Goal: Task Accomplishment & Management: Manage account settings

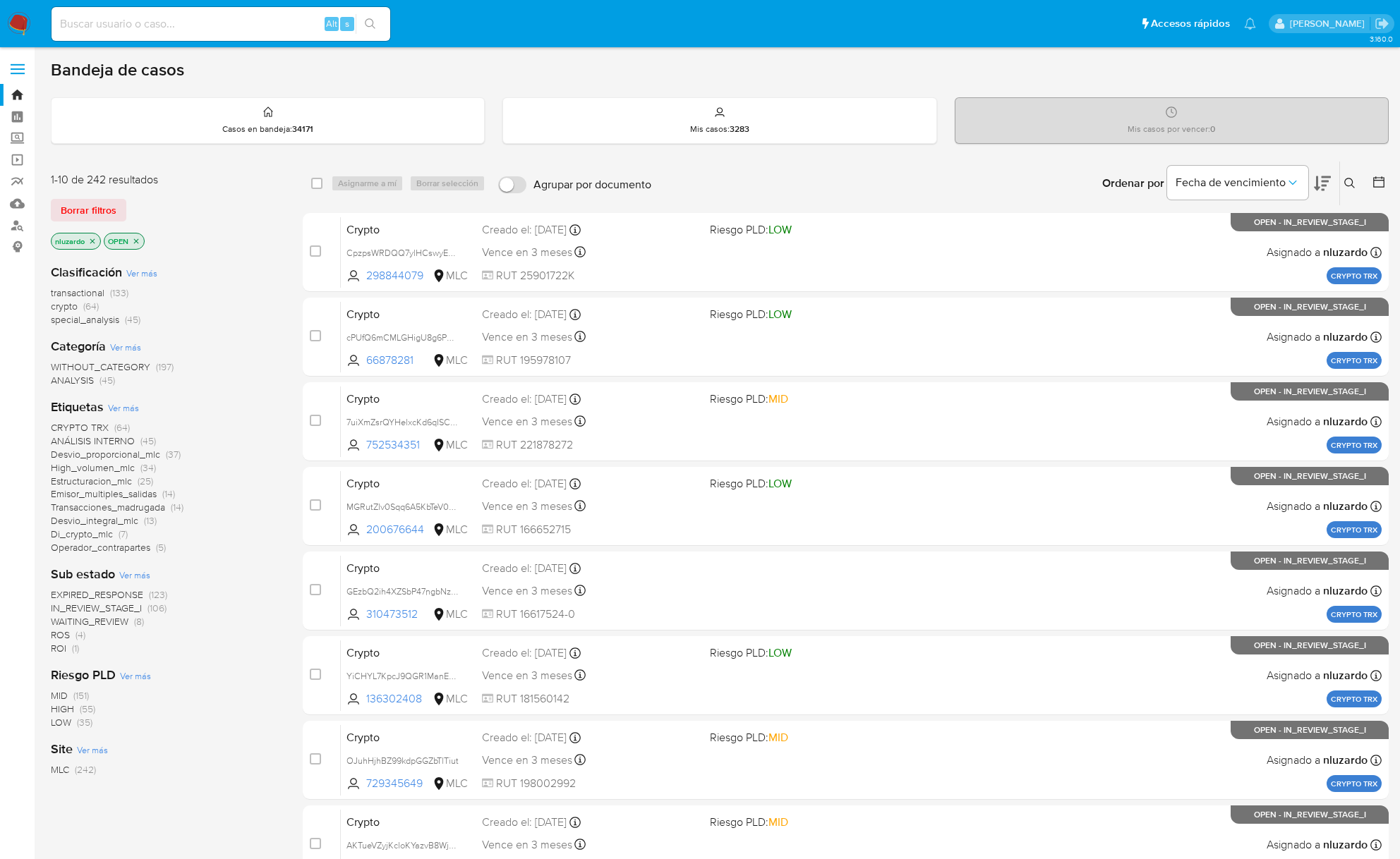
click at [57, 625] on span "ROI" at bounding box center [59, 648] width 16 height 14
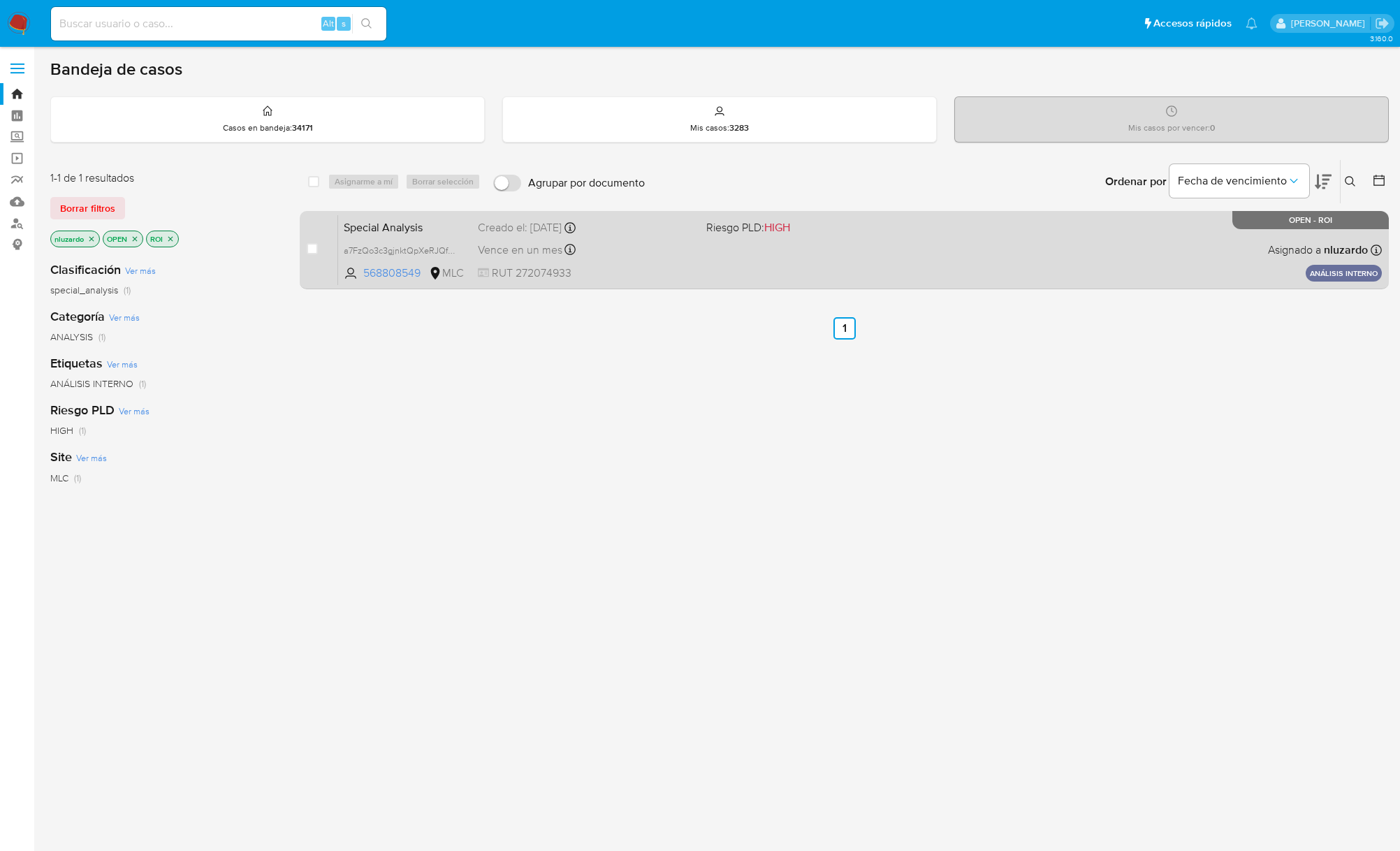
click at [684, 281] on div "Special Analysis a7FzQo3c3gjnktQpXeRJQfmw 568808549 MLC Riesgo PLD: HIGH Creado…" at bounding box center [859, 250] width 1044 height 70
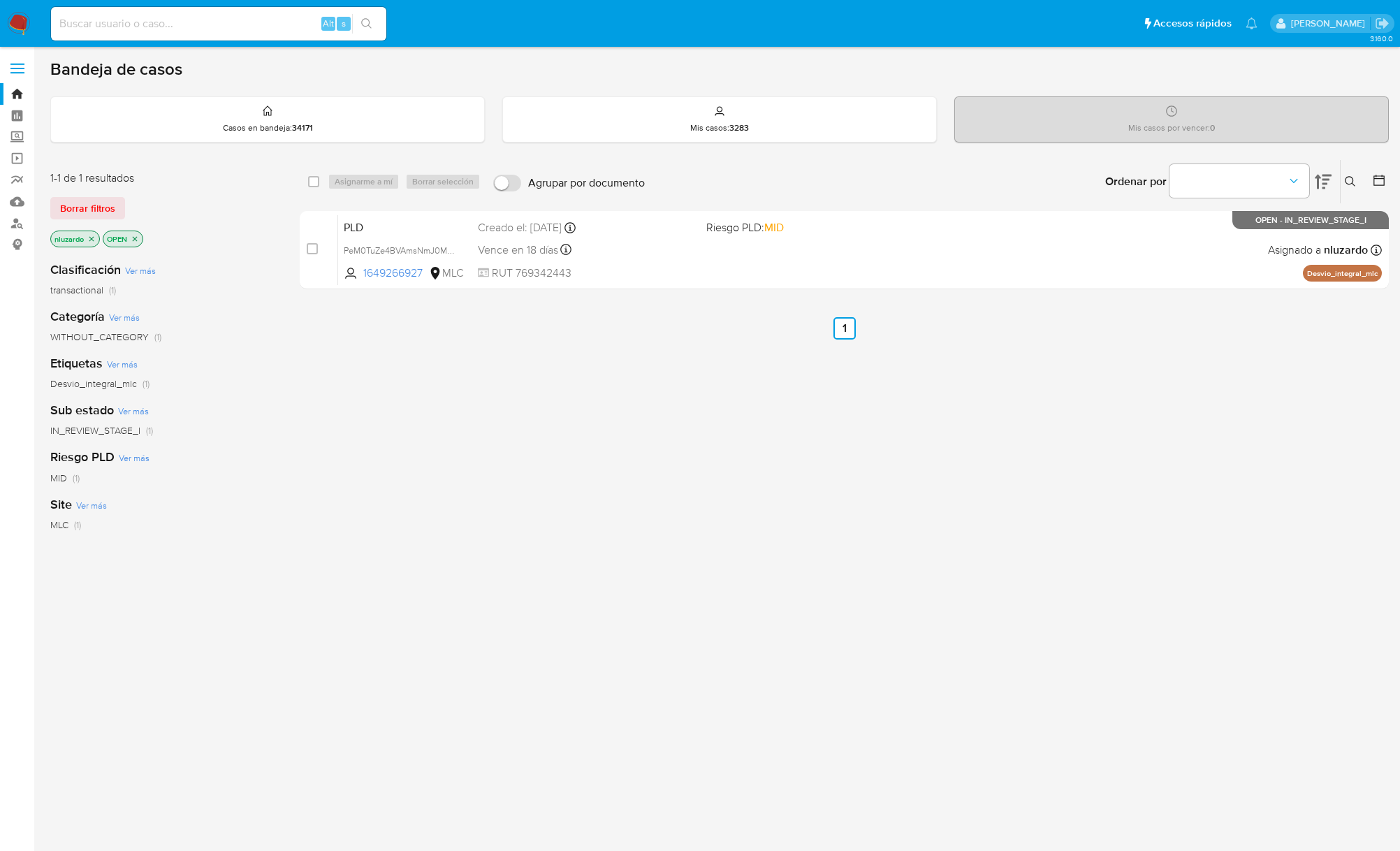
click at [20, 29] on img at bounding box center [18, 23] width 23 height 23
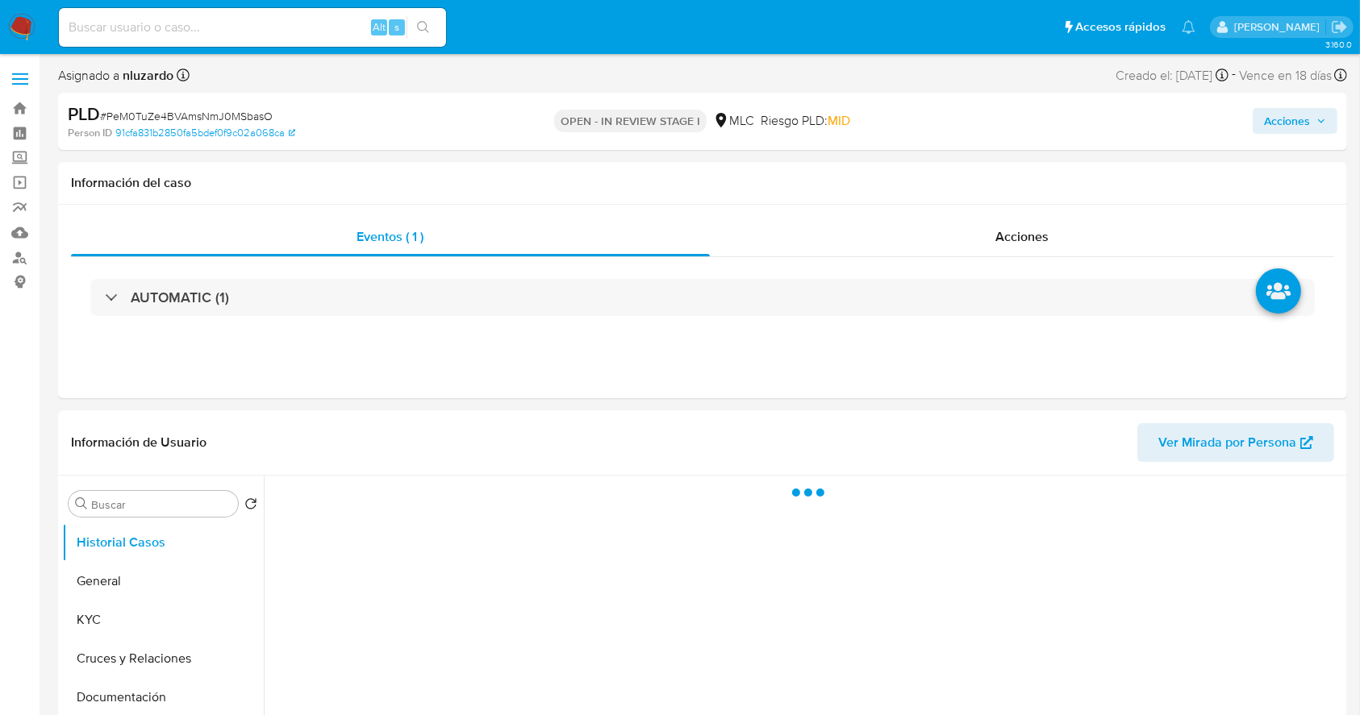
select select "10"
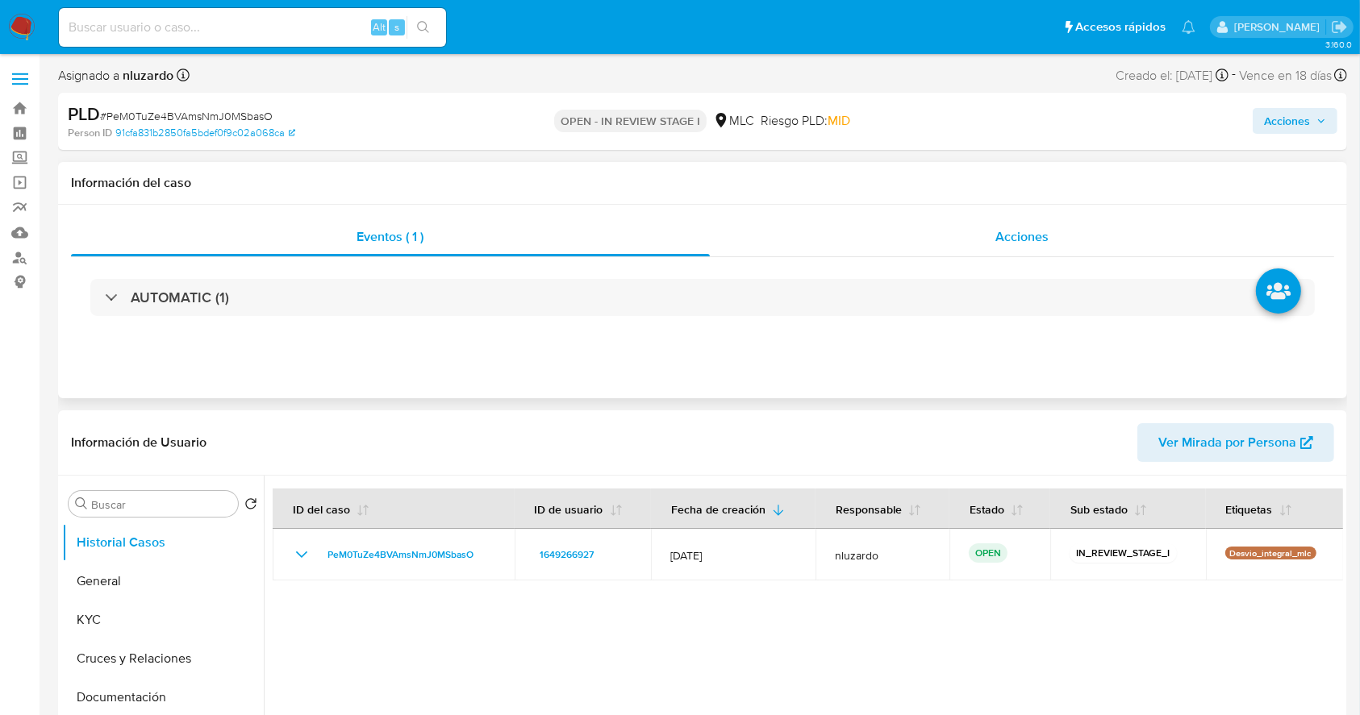
click at [1096, 237] on div "Acciones" at bounding box center [1022, 237] width 625 height 39
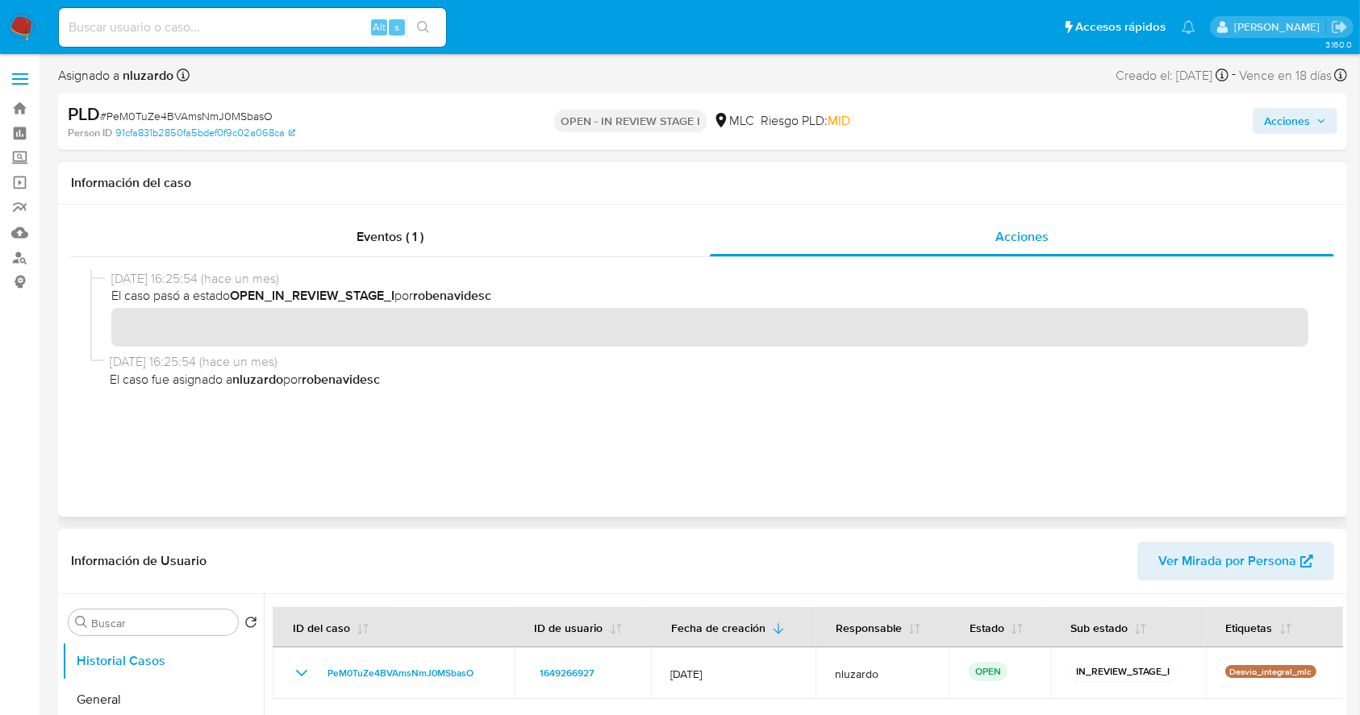
click at [369, 386] on b "robenavidesc" at bounding box center [341, 379] width 78 height 19
drag, startPoint x: 539, startPoint y: 377, endPoint x: 548, endPoint y: 148, distance: 229.2
click at [539, 376] on span "El caso fue asignado a nluzardo por robenavidesc" at bounding box center [709, 380] width 1198 height 18
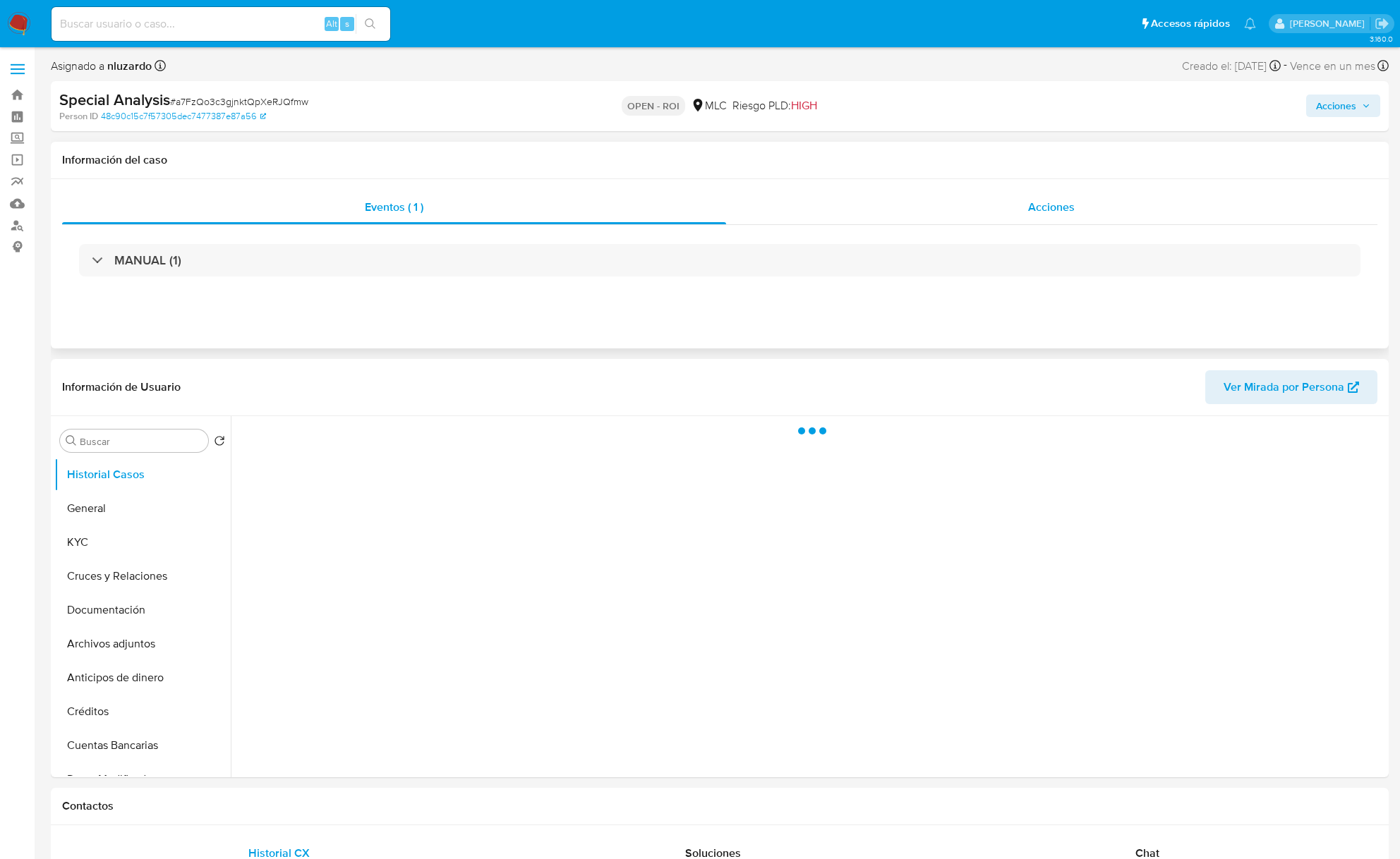
click at [994, 185] on div "Eventos ( 1 ) Acciones MANUAL (1)" at bounding box center [719, 264] width 1338 height 170
click at [1003, 214] on div "Acciones" at bounding box center [1052, 207] width 652 height 34
select select "10"
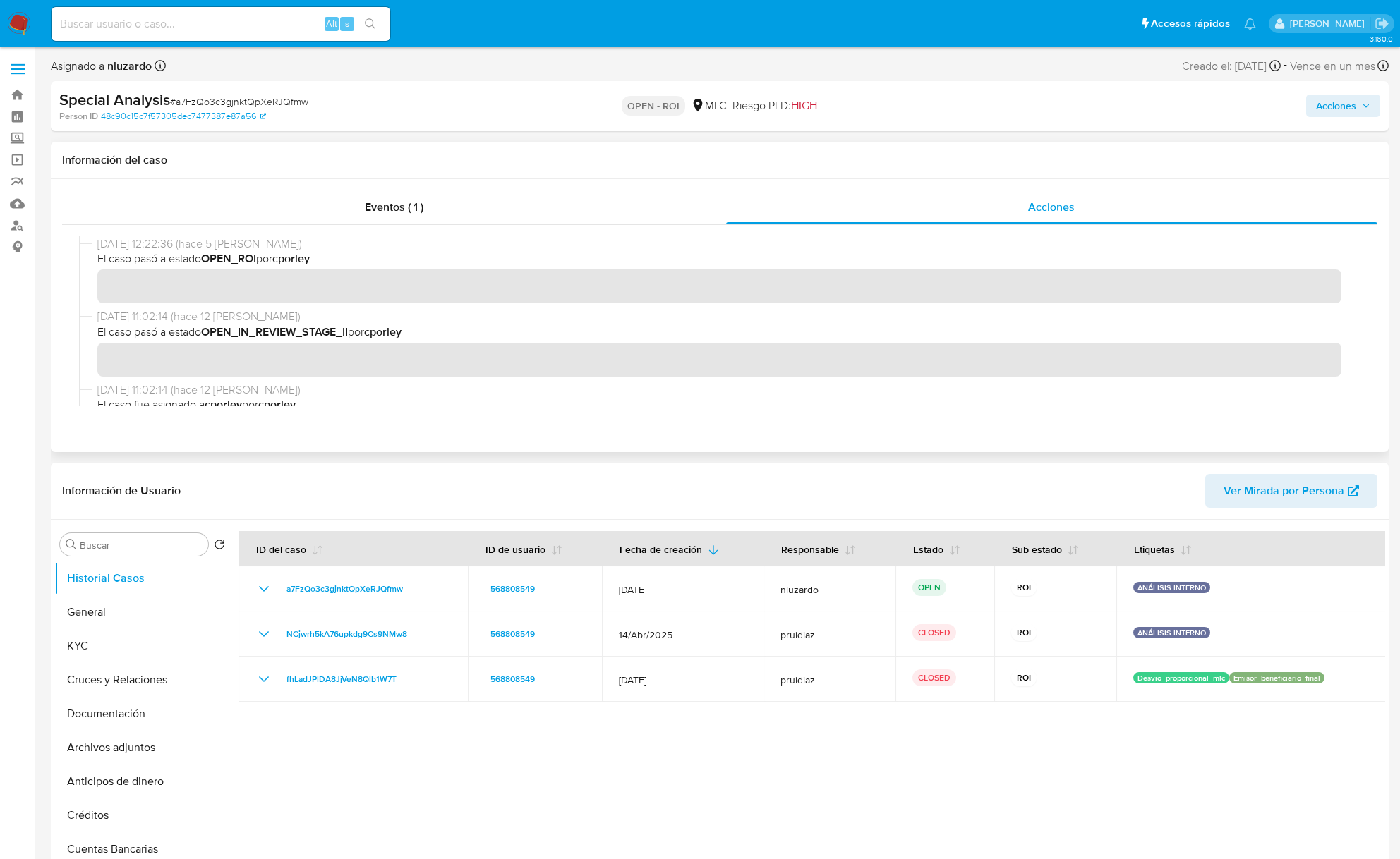
click at [861, 304] on div "[DATE] 12:22:36 (hace 5 [PERSON_NAME]) El caso pasó a estado OPEN_ROI por cporl…" at bounding box center [719, 272] width 1281 height 73
click at [1342, 106] on span "Acciones" at bounding box center [1336, 106] width 40 height 23
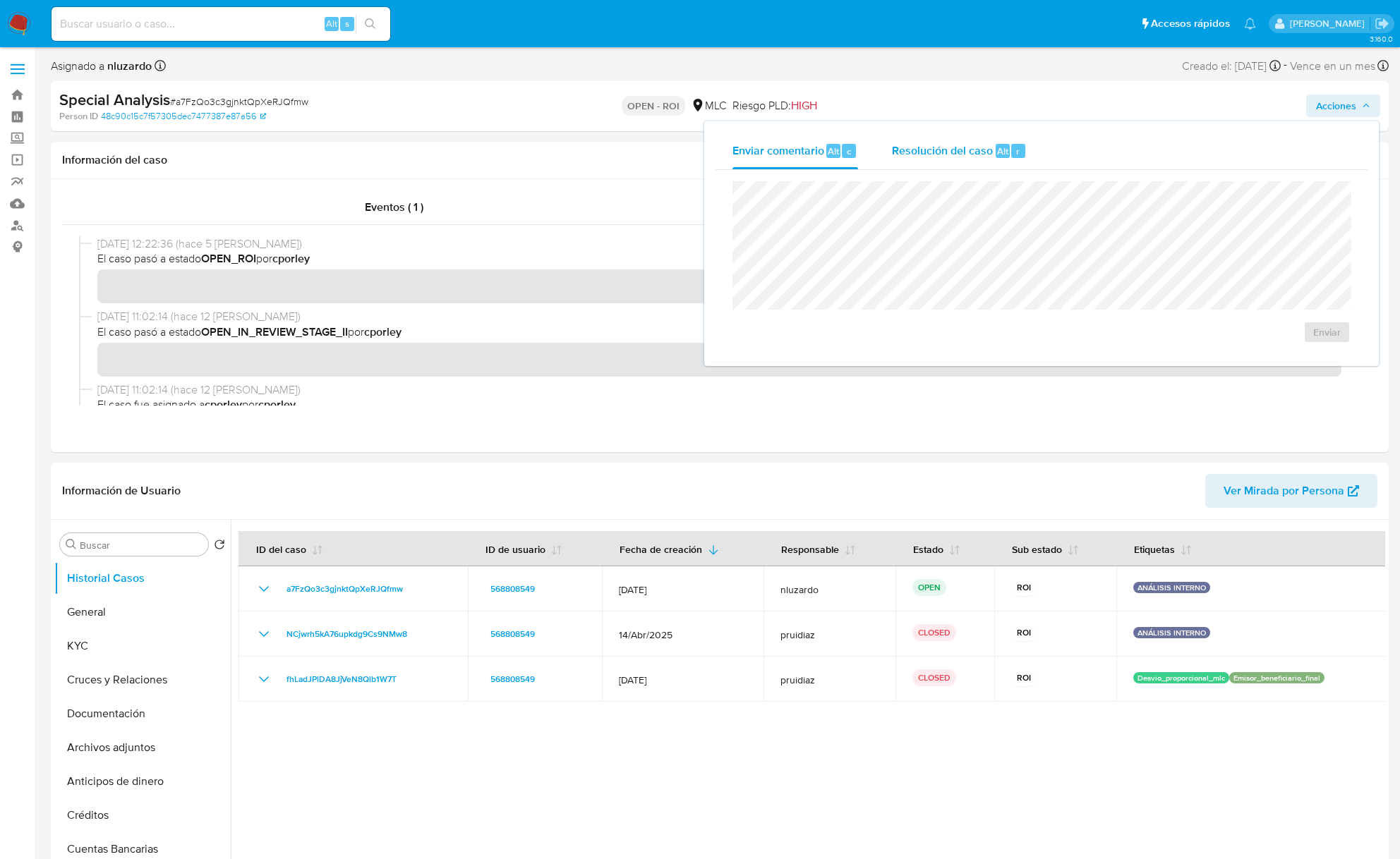
click at [997, 142] on div "Resolución del caso Alt r" at bounding box center [959, 151] width 135 height 37
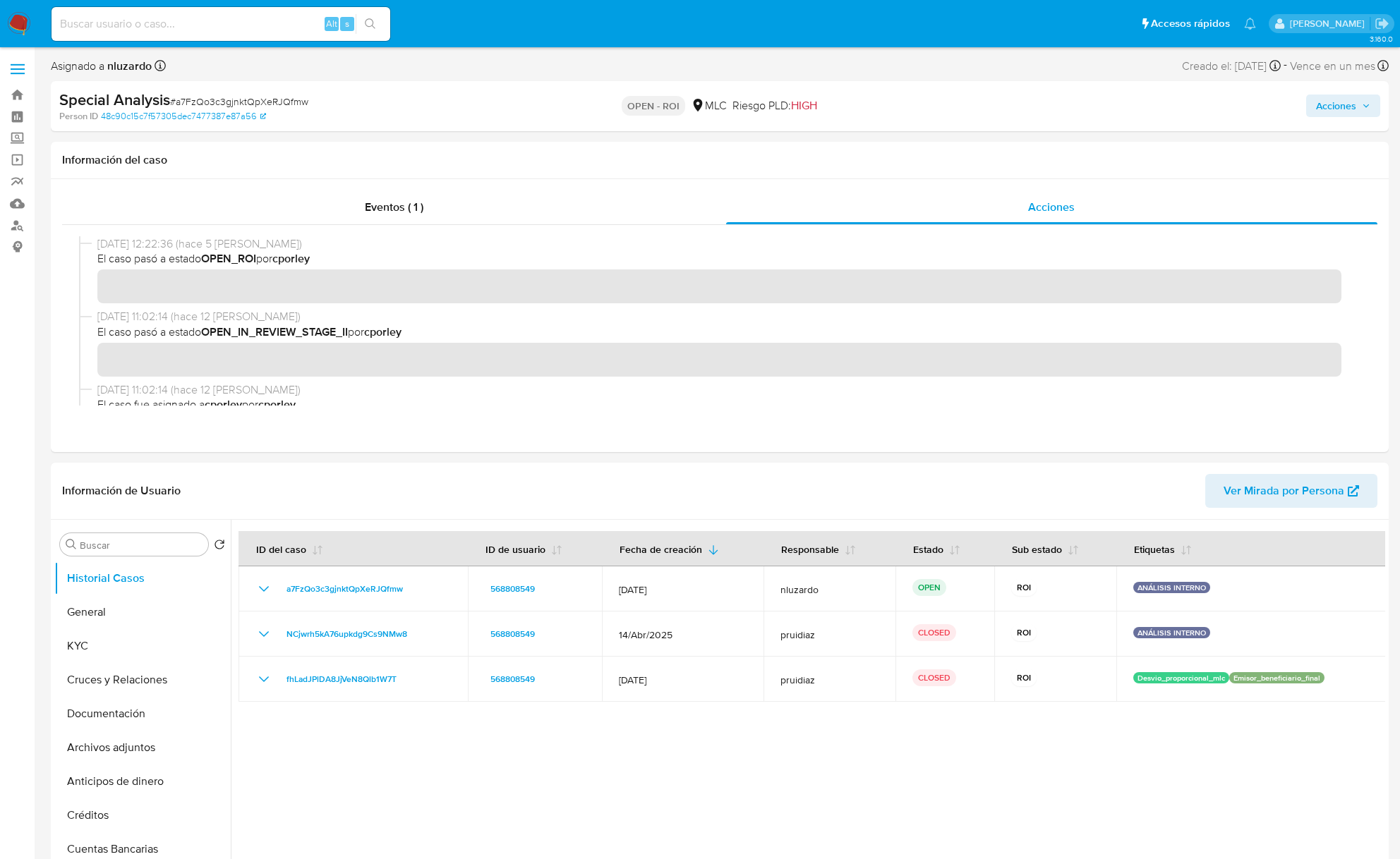
click at [1364, 108] on icon "button" at bounding box center [1366, 106] width 9 height 9
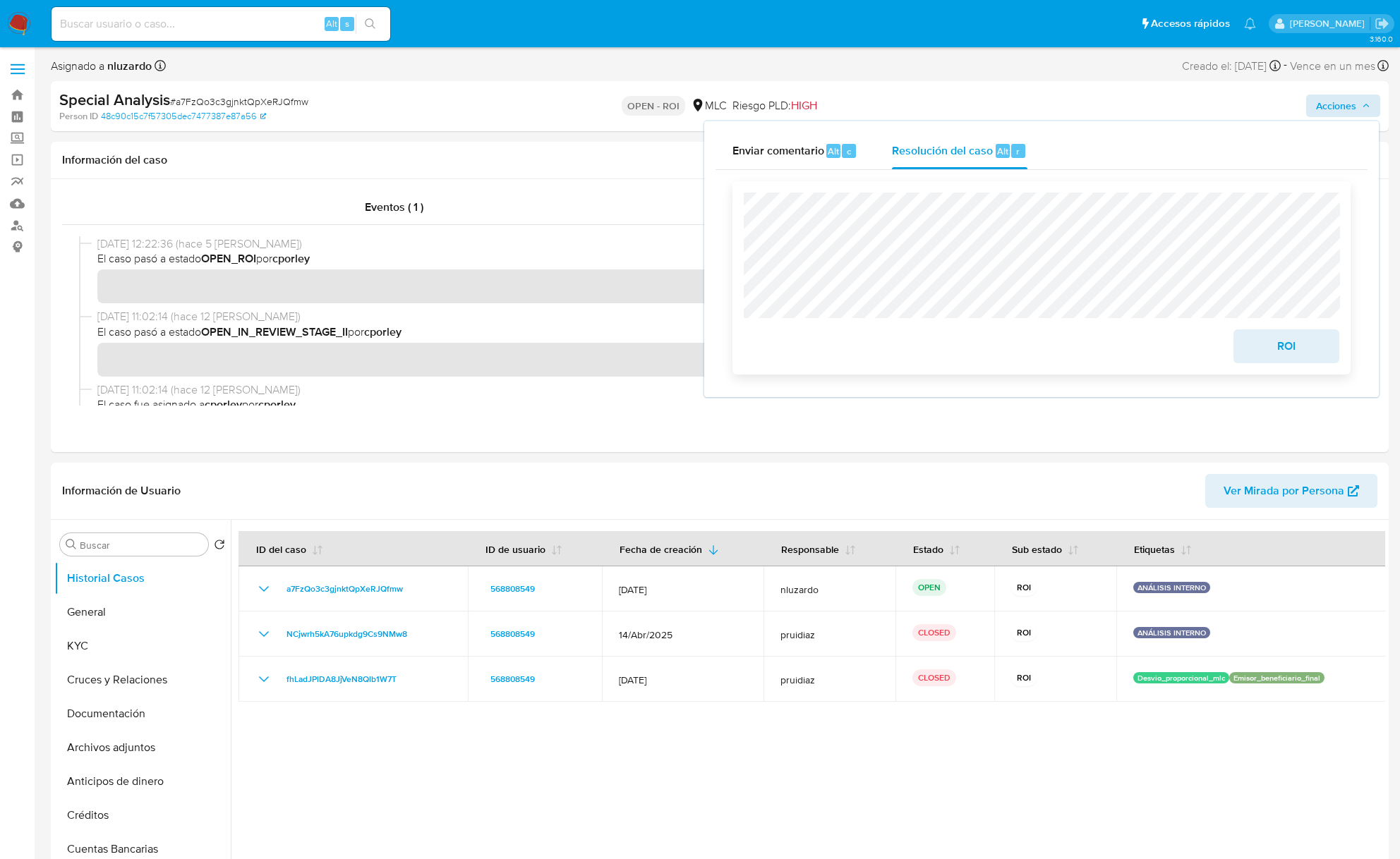
click at [1279, 350] on span "ROI" at bounding box center [1286, 346] width 69 height 31
